Goal: Check status: Check status

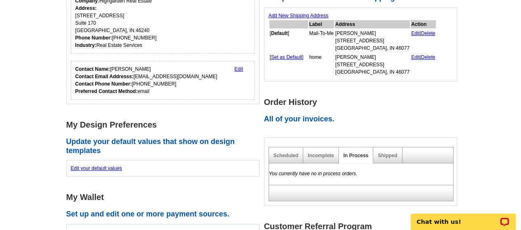
click at [383, 158] on link "Shipped" at bounding box center [387, 156] width 19 height 6
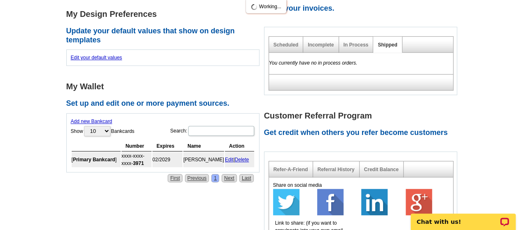
scroll to position [288, 0]
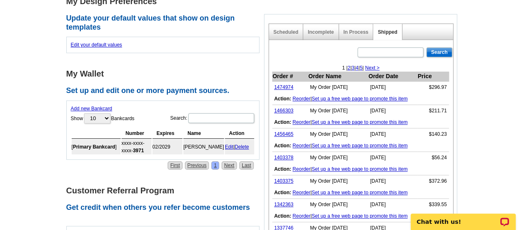
click at [286, 85] on link "1474974" at bounding box center [283, 87] width 19 height 6
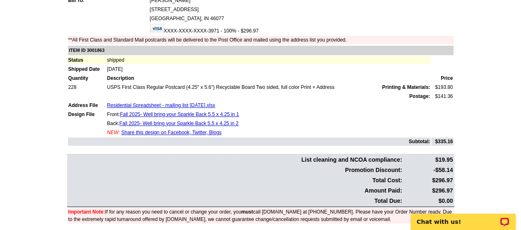
click at [178, 112] on link "Fall 2025- Well bring your Sparkle Back 5.5 x 4.25 in 1" at bounding box center [179, 115] width 119 height 6
click at [208, 123] on link "Fall 2025- Well bring your Sparkle Back 5.5 x 4.25 in 2" at bounding box center [178, 124] width 119 height 6
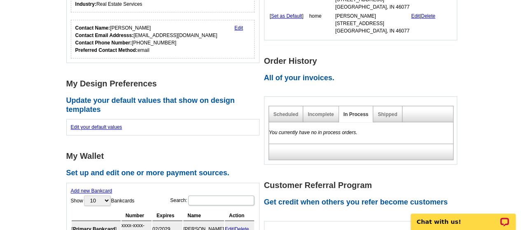
scroll to position [247, 0]
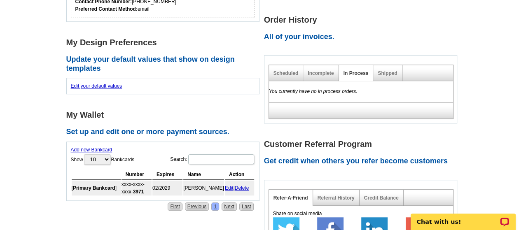
click at [317, 74] on link "Incomplete" at bounding box center [321, 73] width 26 height 6
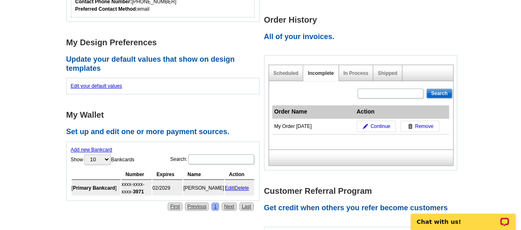
click at [385, 72] on link "Shipped" at bounding box center [387, 73] width 19 height 6
